Goal: Information Seeking & Learning: Learn about a topic

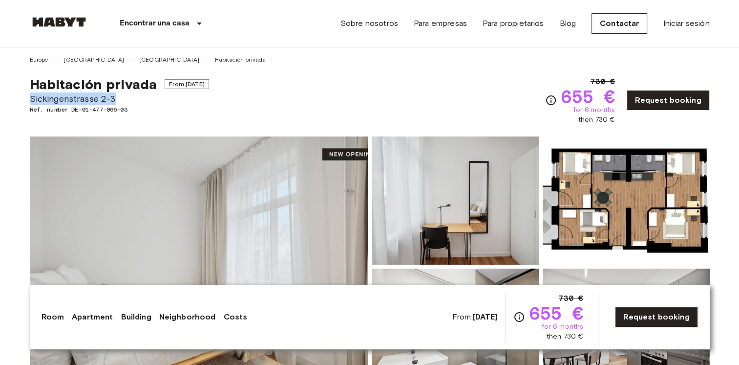
drag, startPoint x: 30, startPoint y: 101, endPoint x: 117, endPoint y: 100, distance: 87.5
click at [117, 100] on span "Sickingenstrasse 2-3" at bounding box center [119, 98] width 179 height 13
copy span "Sickingenstrasse 2-3"
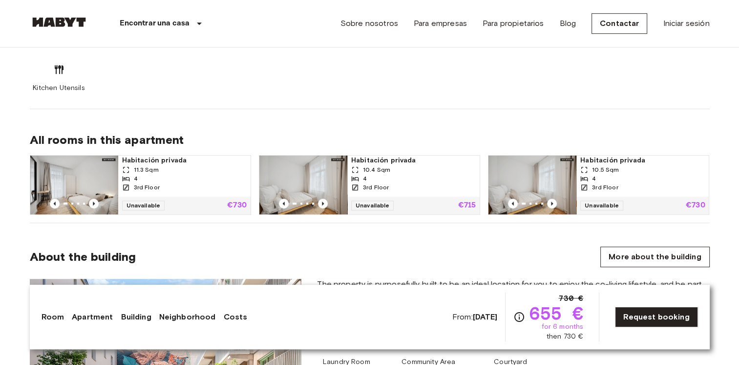
scroll to position [629, 0]
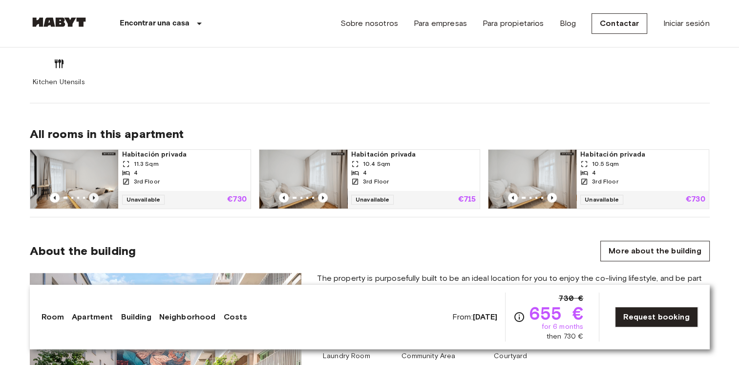
click at [91, 198] on icon "Previous image" at bounding box center [94, 198] width 10 height 10
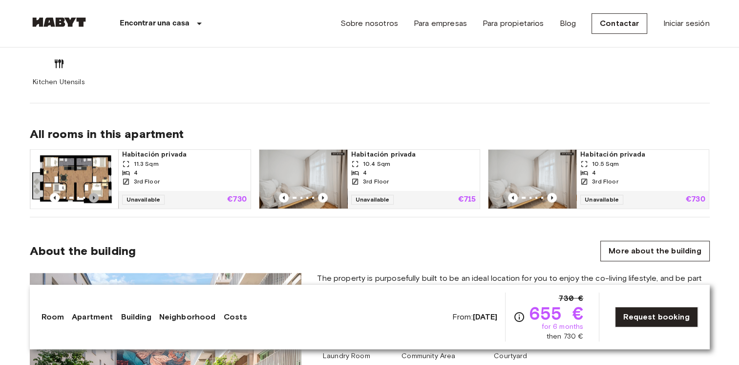
click at [91, 198] on icon "Previous image" at bounding box center [94, 198] width 10 height 10
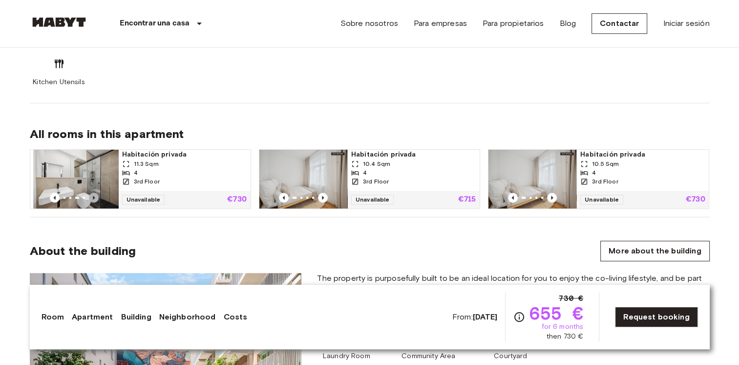
click at [91, 198] on icon "Previous image" at bounding box center [94, 198] width 10 height 10
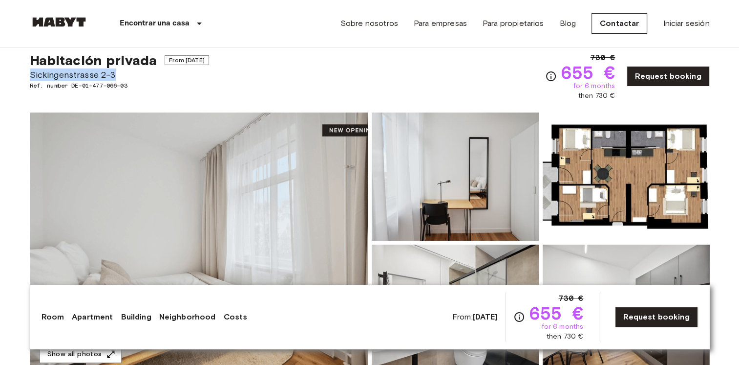
scroll to position [0, 0]
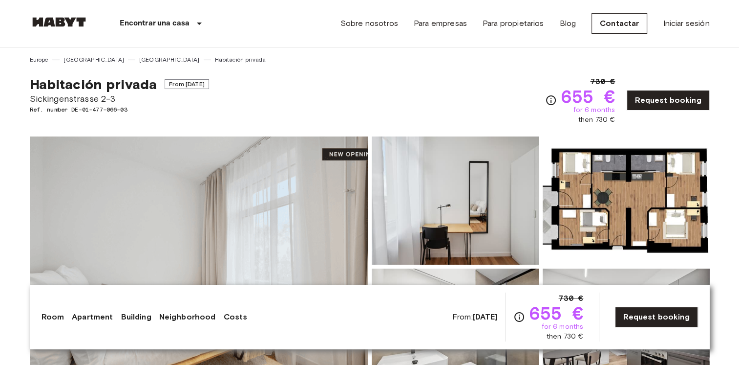
click at [20, 40] on nav "Encontrar una casa [GEOGRAPHIC_DATA] [GEOGRAPHIC_DATA] [GEOGRAPHIC_DATA] [GEOGR…" at bounding box center [370, 23] width 704 height 47
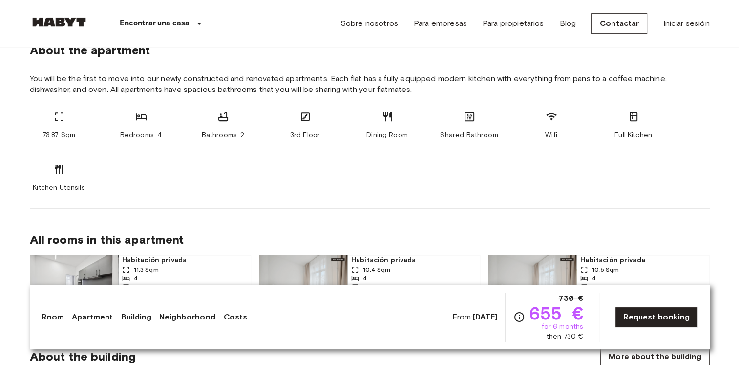
scroll to position [524, 0]
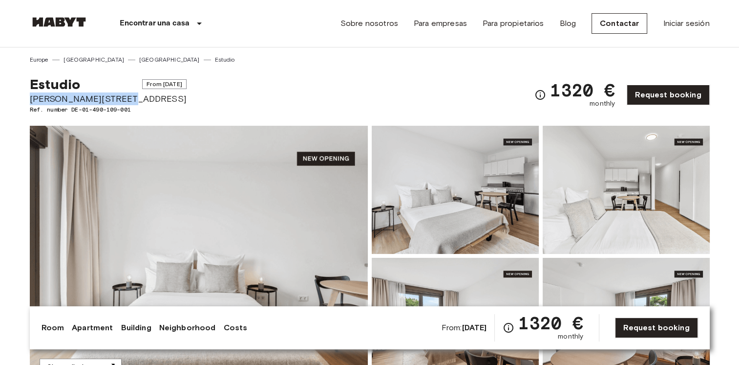
drag, startPoint x: 31, startPoint y: 99, endPoint x: 110, endPoint y: 97, distance: 79.7
click at [110, 97] on span "Lisa-Fittko-Straße 7" at bounding box center [108, 98] width 157 height 13
copy span "Lisa-Fittko-Straße 7"
click at [110, 97] on span "Lisa-Fittko-Straße 7" at bounding box center [108, 98] width 157 height 13
click at [30, 100] on span "Lisa-Fittko-Straße 7" at bounding box center [108, 98] width 157 height 13
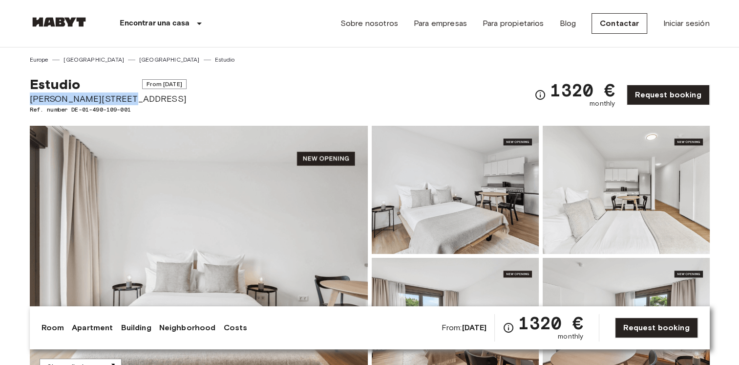
drag, startPoint x: 30, startPoint y: 100, endPoint x: 117, endPoint y: 98, distance: 87.0
click at [117, 98] on span "Lisa-Fittko-Straße 7" at bounding box center [108, 98] width 157 height 13
copy span "Lisa-Fittko-Straße 7"
